Goal: Information Seeking & Learning: Check status

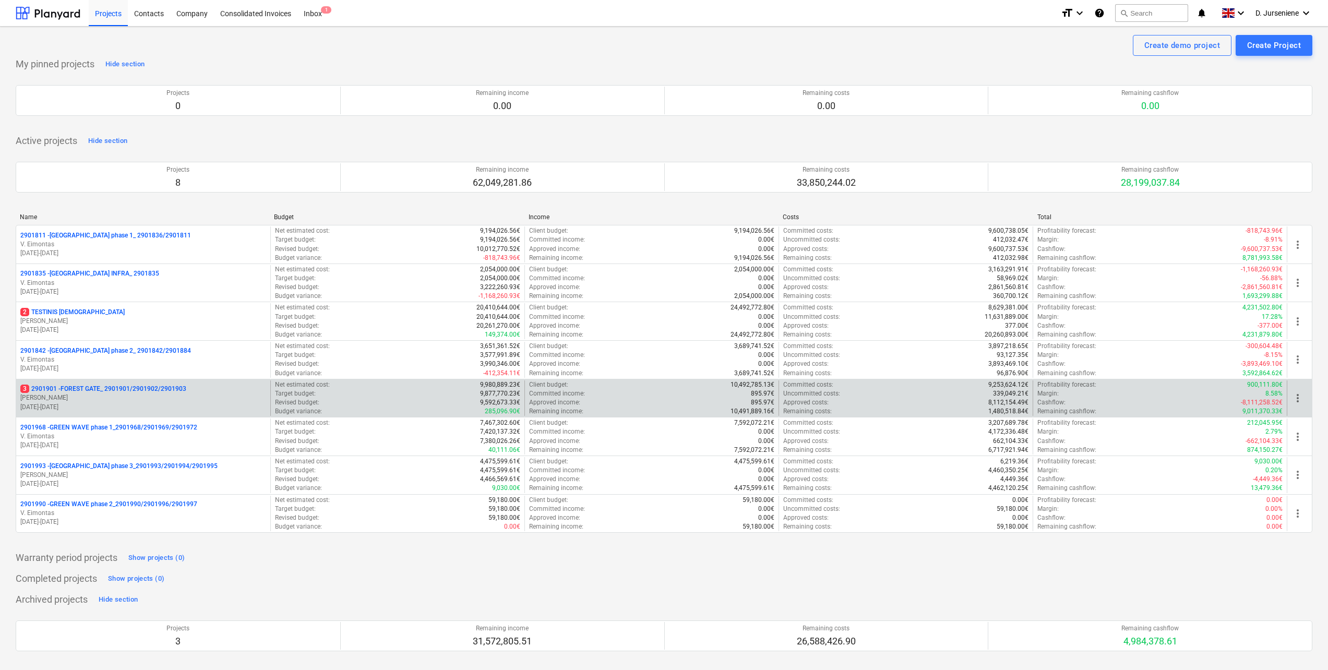
click at [137, 394] on p "3 2901901 - FOREST GATE_ 2901901/2901902/2901903" at bounding box center [103, 389] width 166 height 9
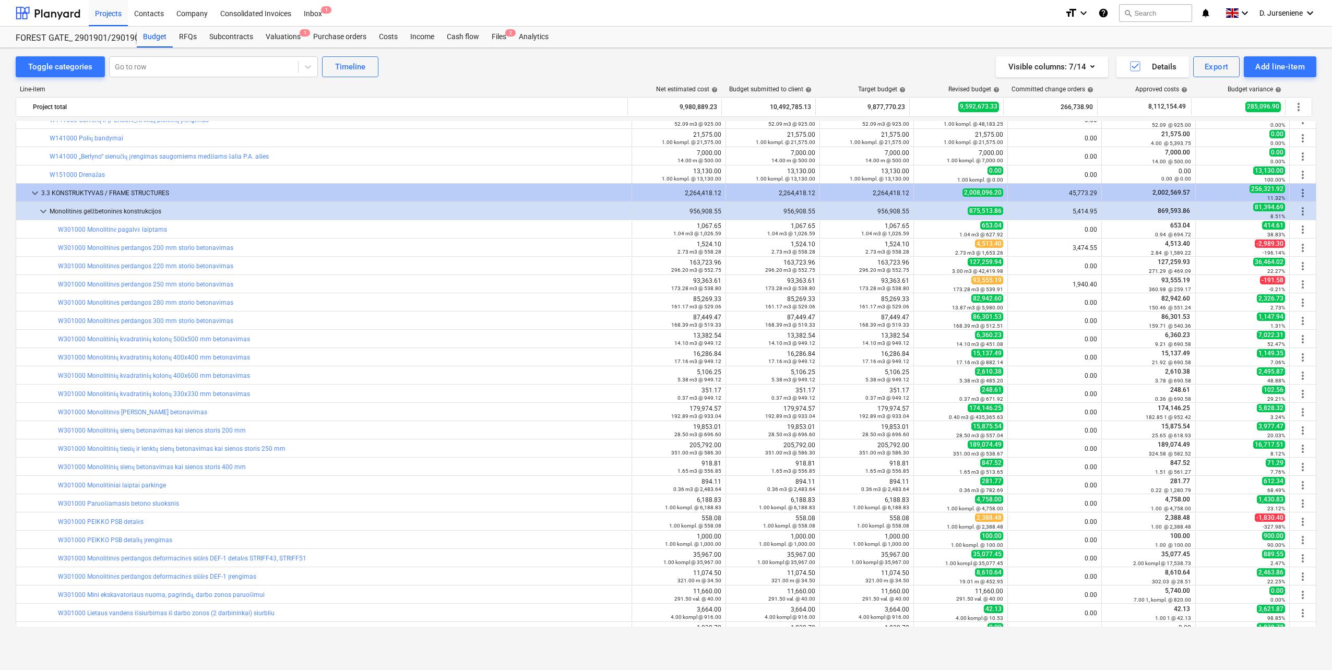
scroll to position [392, 0]
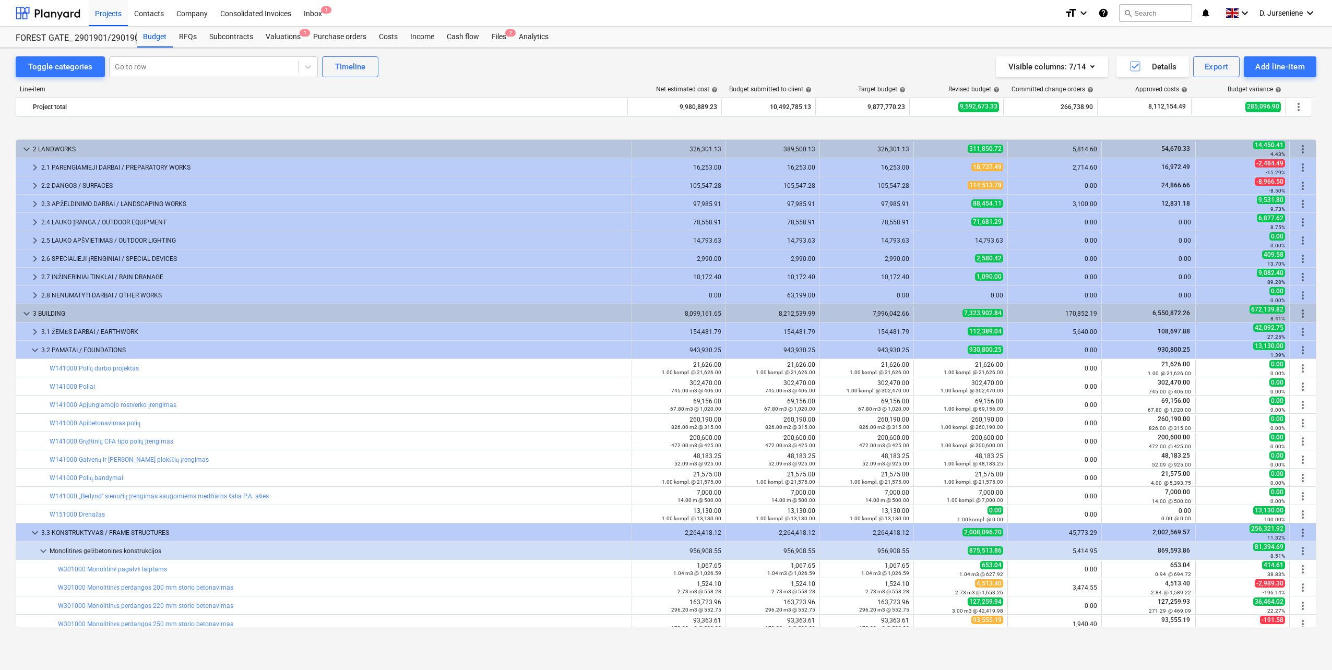
scroll to position [392, 0]
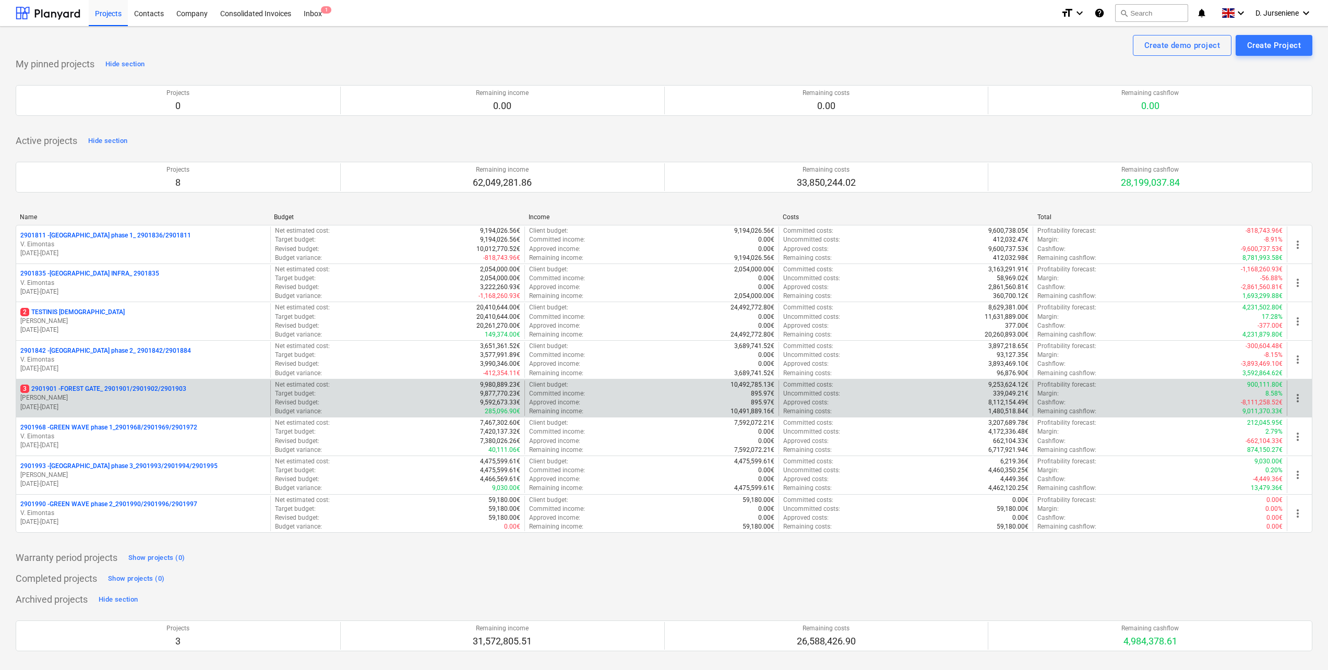
click at [133, 393] on p "3 2901901 - FOREST GATE_ 2901901/2901902/2901903" at bounding box center [103, 389] width 166 height 9
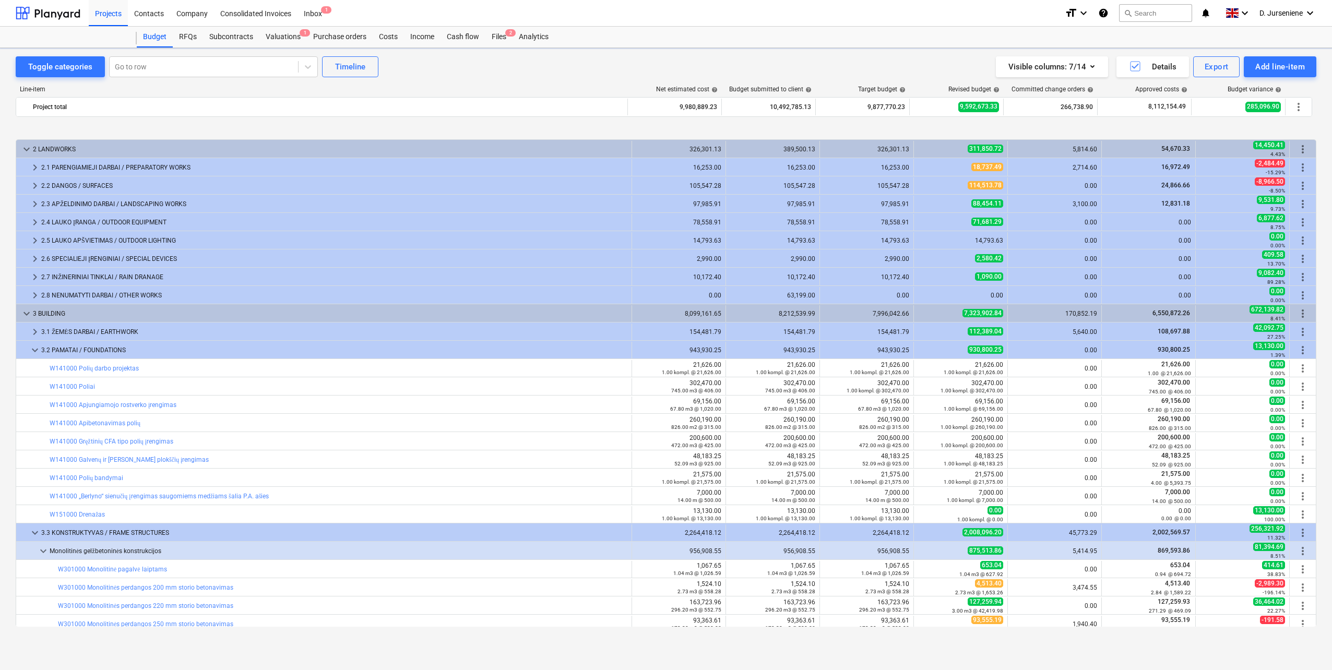
scroll to position [392, 0]
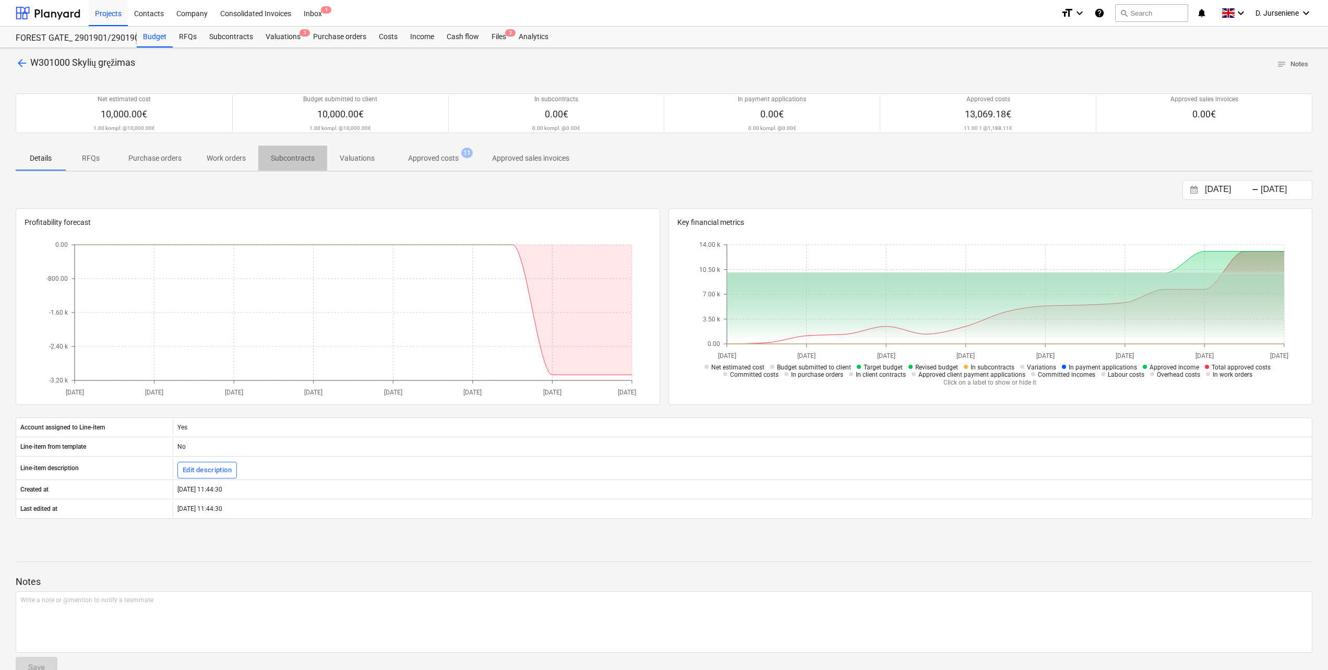
click at [301, 153] on p "Subcontracts" at bounding box center [293, 158] width 44 height 11
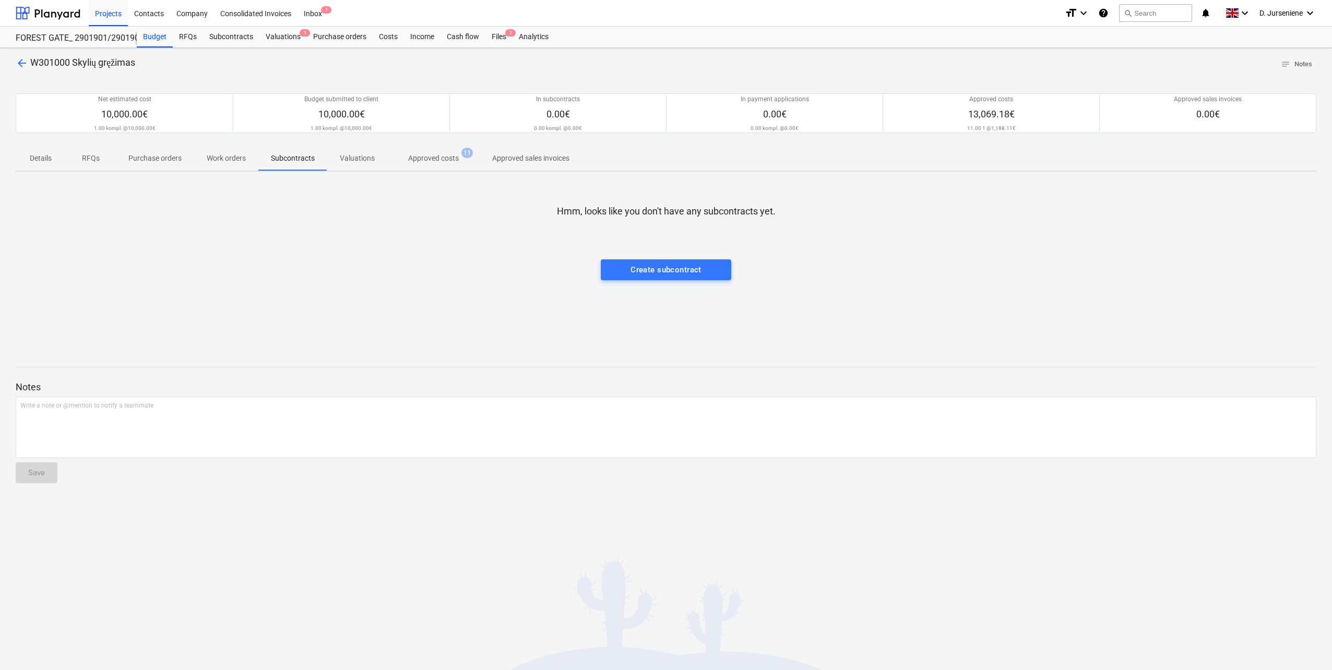
click at [418, 156] on p "Approved costs" at bounding box center [433, 158] width 51 height 11
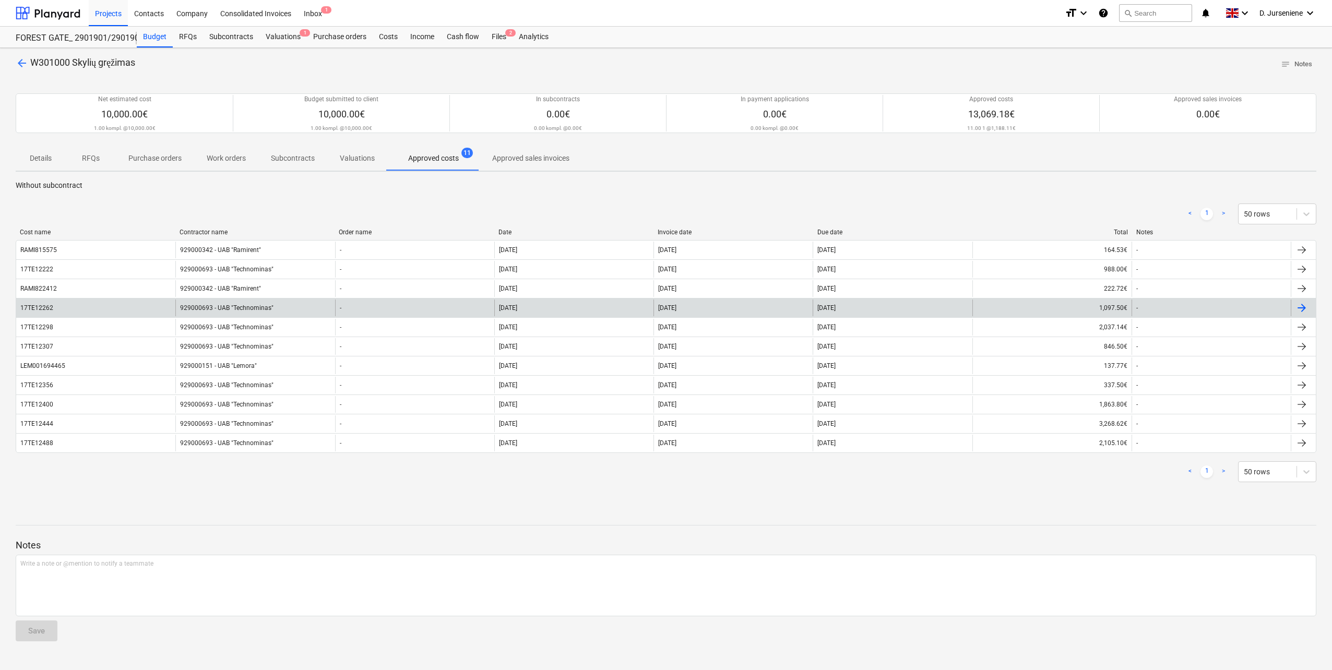
click at [1302, 306] on div at bounding box center [1301, 308] width 13 height 13
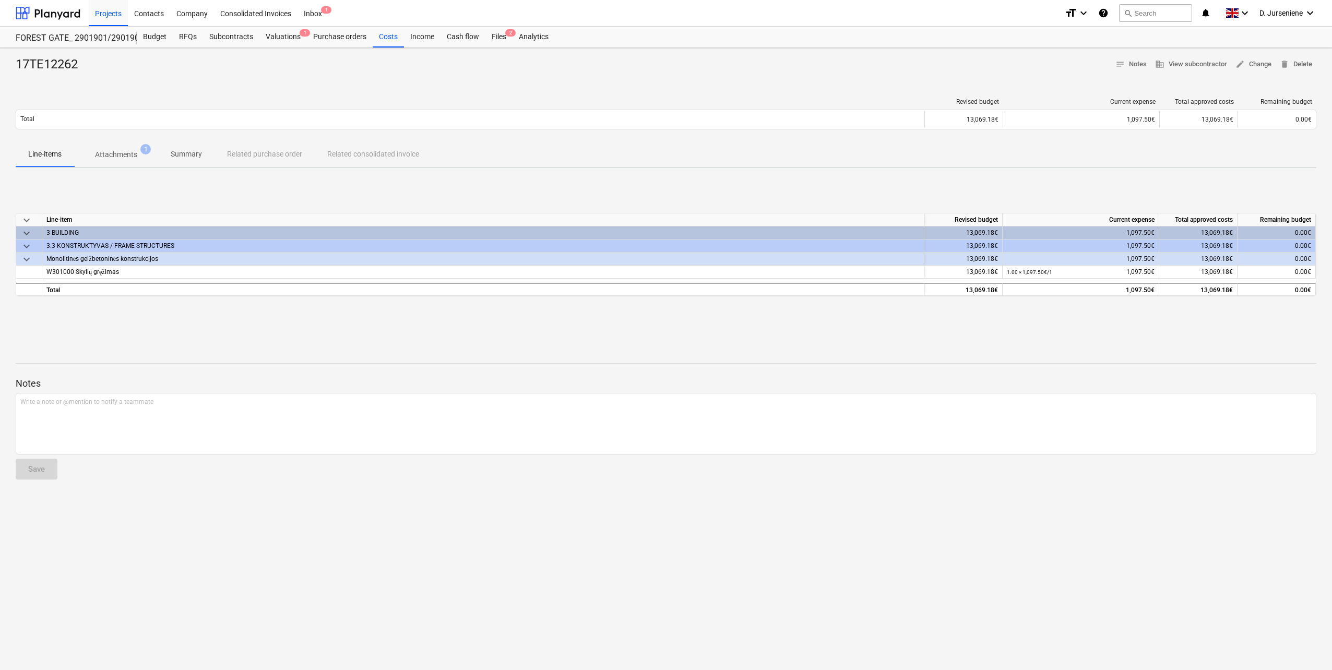
click at [112, 150] on p "Attachments" at bounding box center [116, 154] width 42 height 11
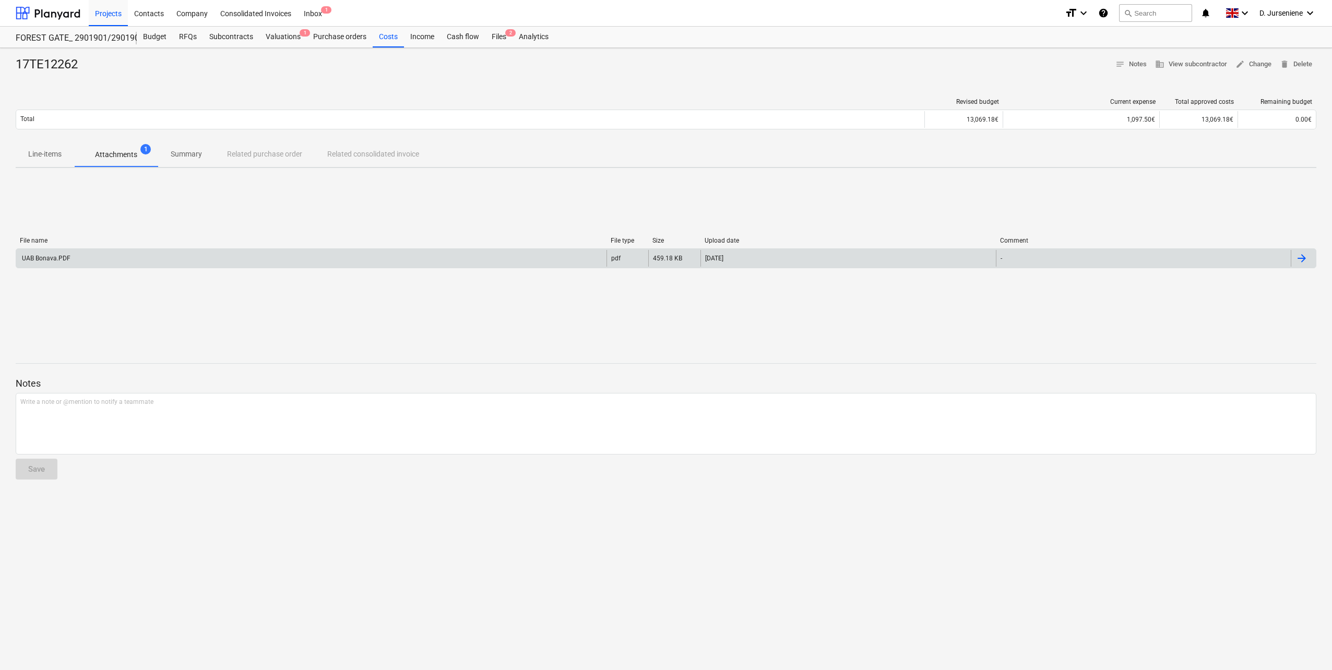
click at [49, 256] on div "UAB Bonava.PDF" at bounding box center [45, 258] width 50 height 7
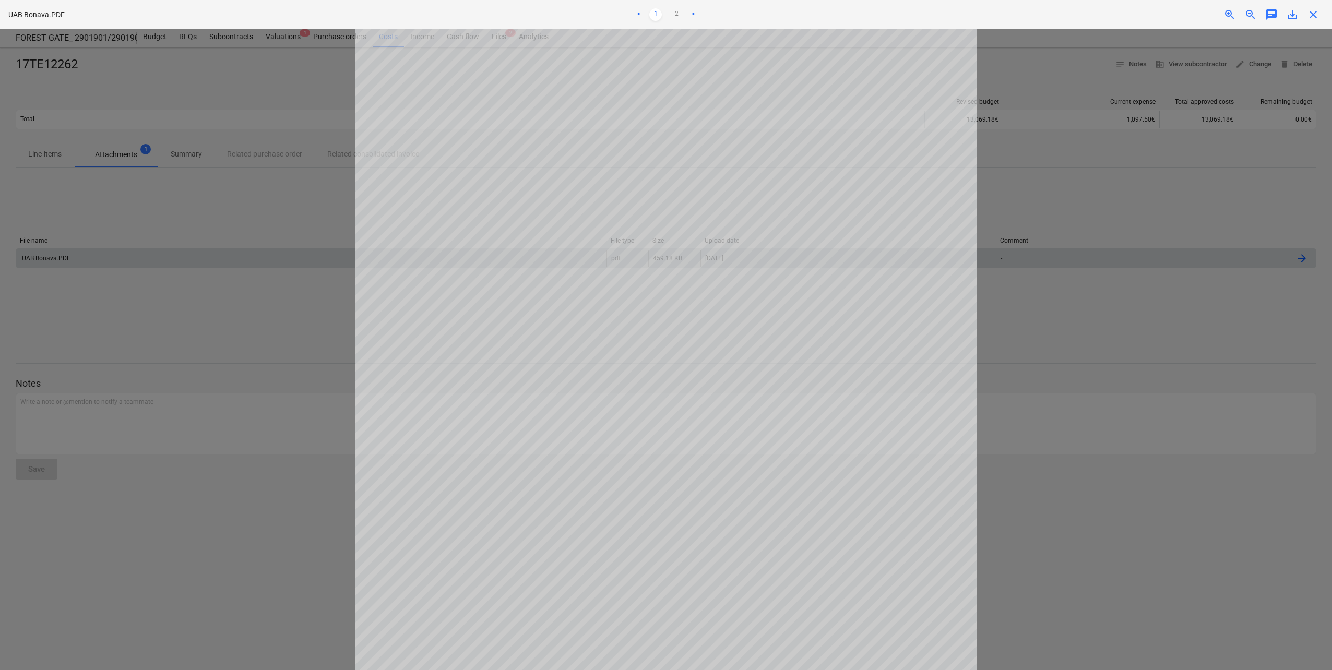
scroll to position [240, 0]
click at [258, 324] on div at bounding box center [666, 349] width 1332 height 641
click at [673, 14] on link "2" at bounding box center [676, 14] width 13 height 13
click at [658, 17] on link "1" at bounding box center [655, 14] width 13 height 13
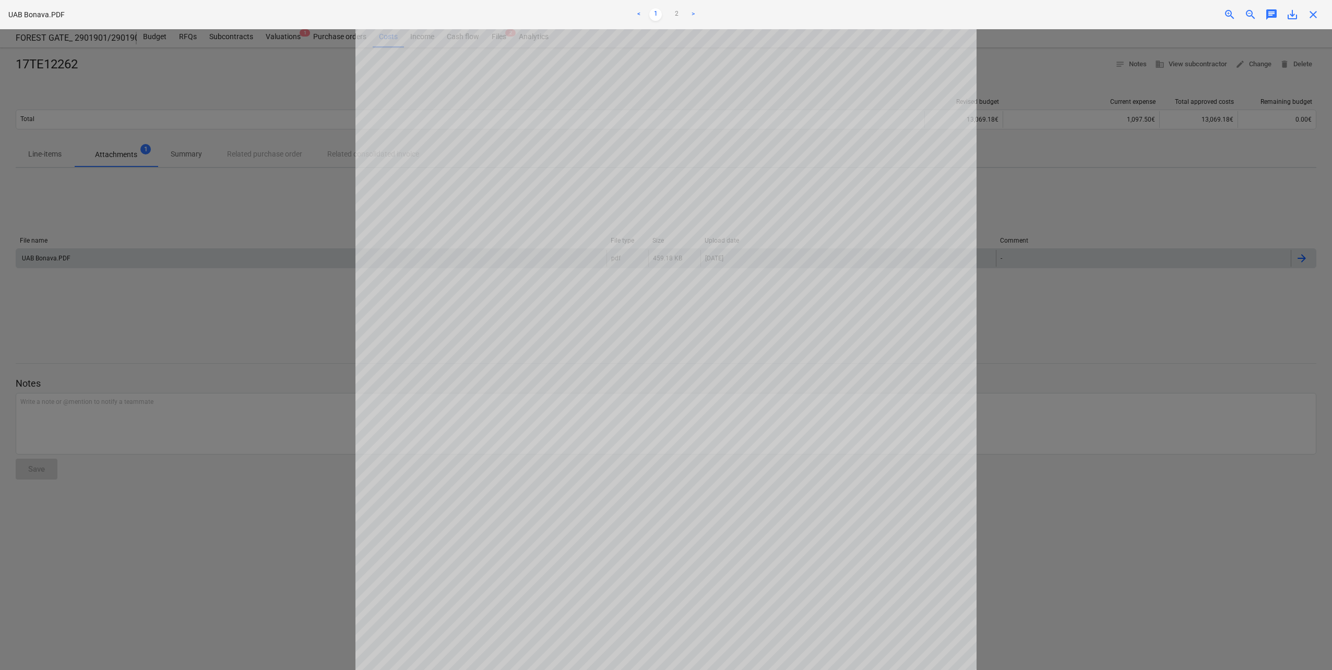
scroll to position [240, 0]
click at [1312, 16] on span "close" at bounding box center [1313, 14] width 13 height 13
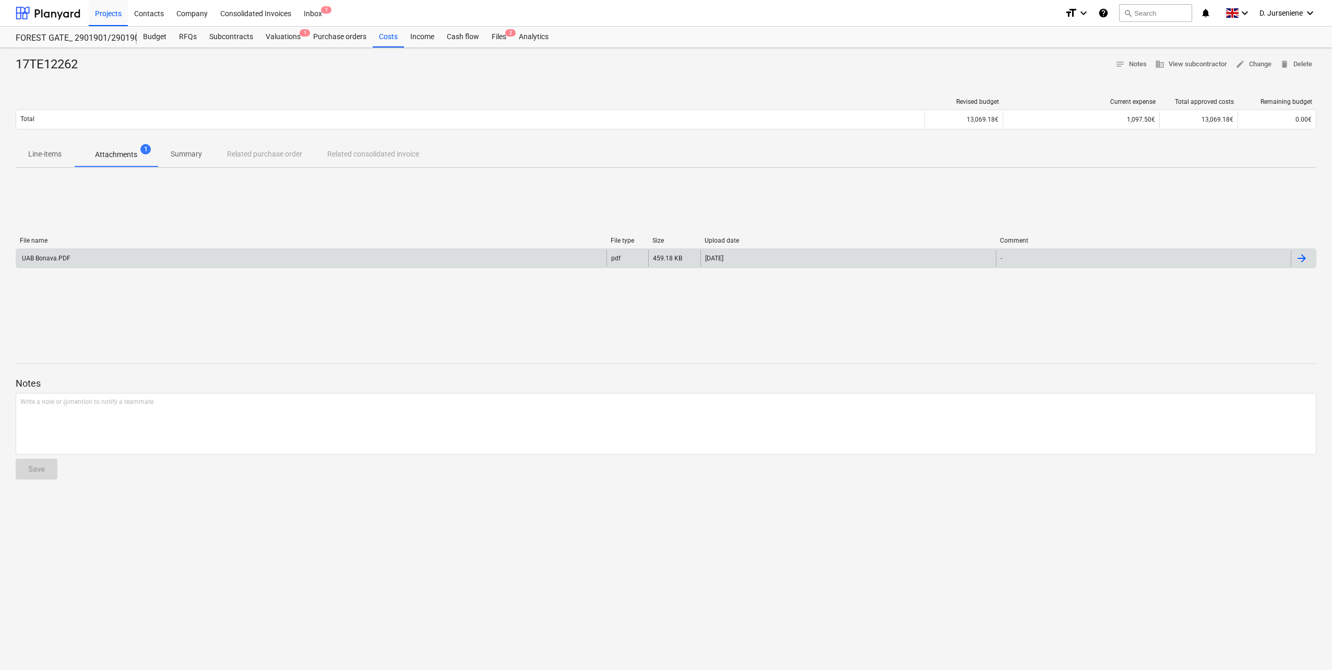
click at [492, 211] on div "File name File type Size Upload date Comment UAB Bonava.PDF pdf 459.18 KB [DATE…" at bounding box center [666, 254] width 1301 height 157
